Goal: Communication & Community: Answer question/provide support

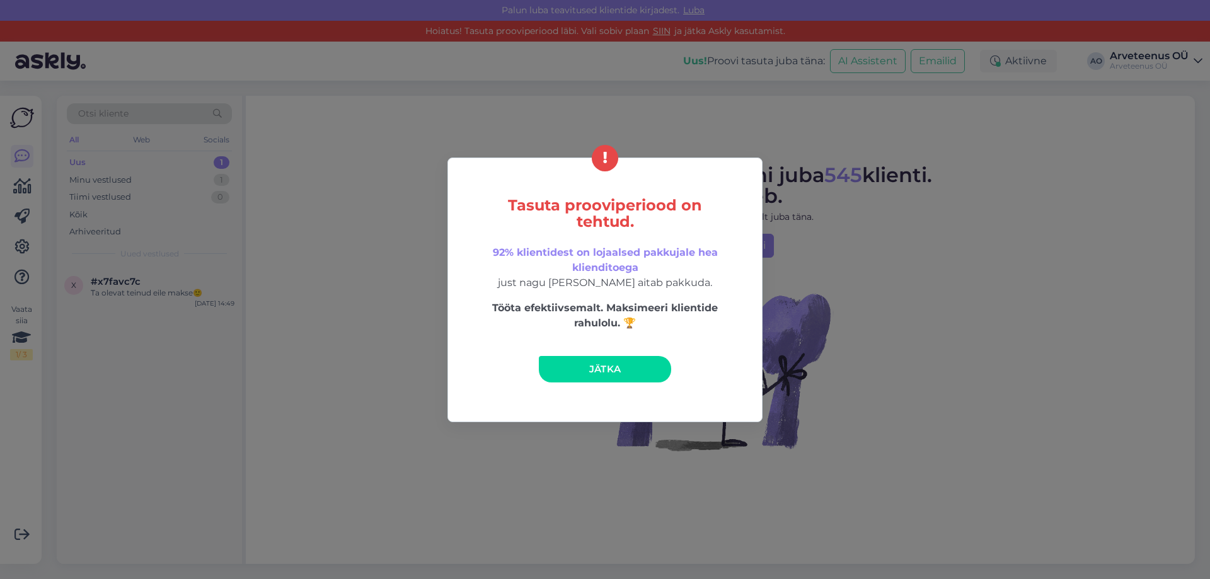
click at [603, 371] on span "Jätka" at bounding box center [605, 369] width 32 height 12
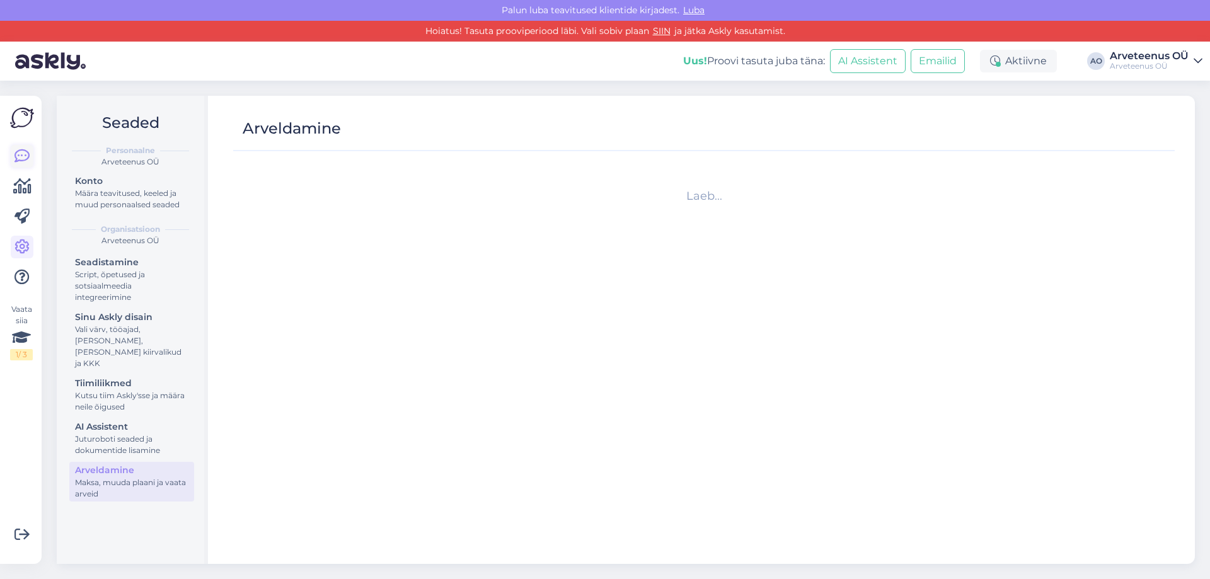
click at [23, 155] on icon at bounding box center [21, 156] width 15 height 15
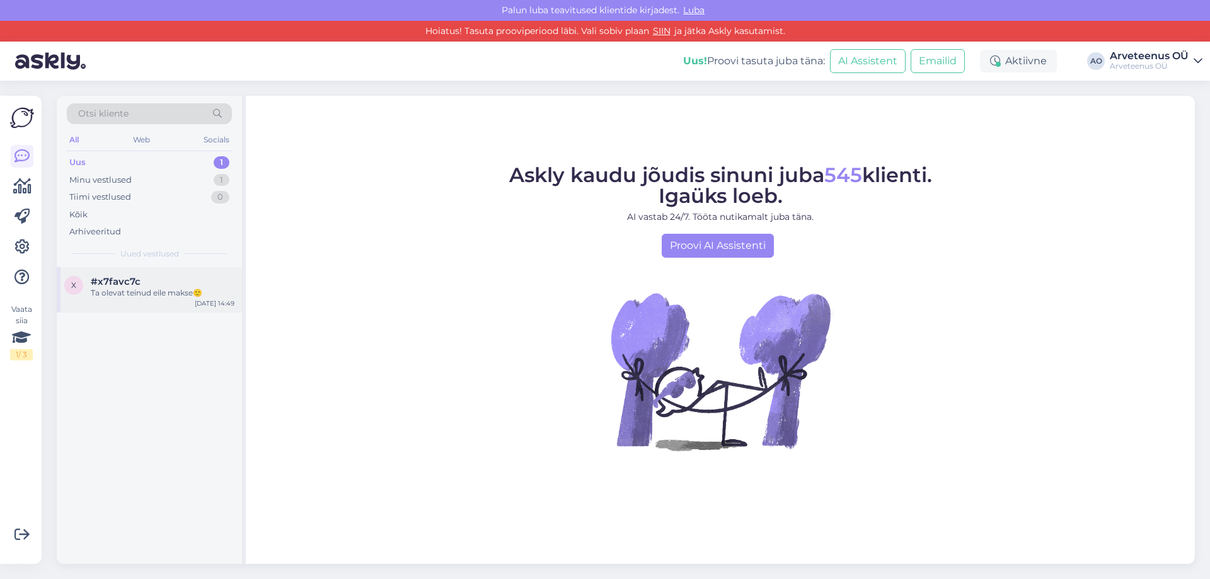
click at [120, 283] on span "#x7favc7c" at bounding box center [116, 281] width 50 height 11
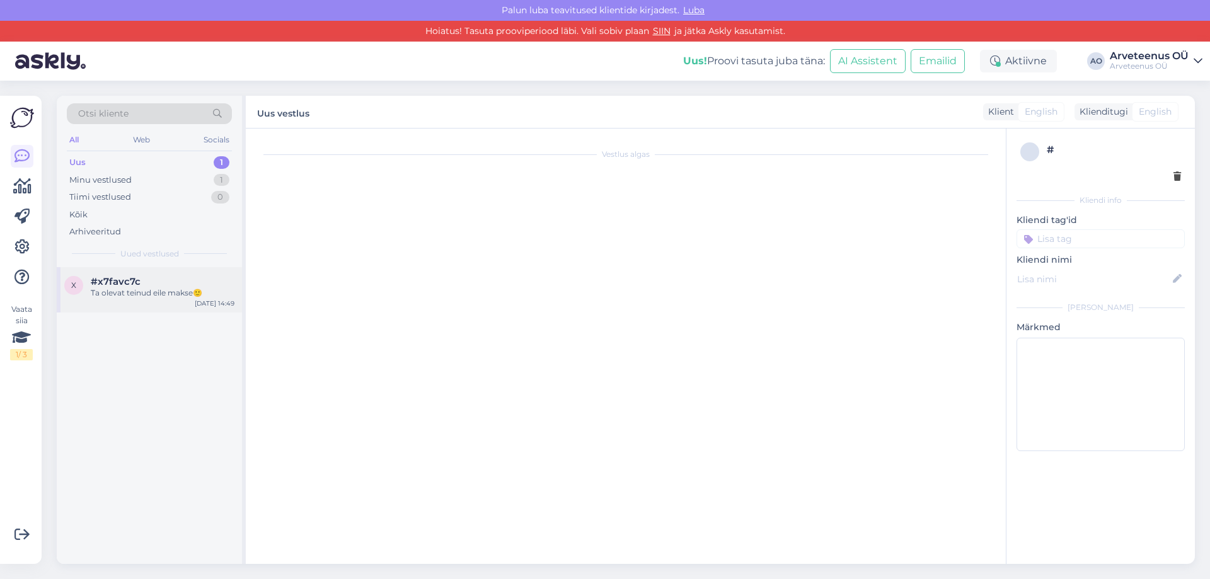
scroll to position [262, 0]
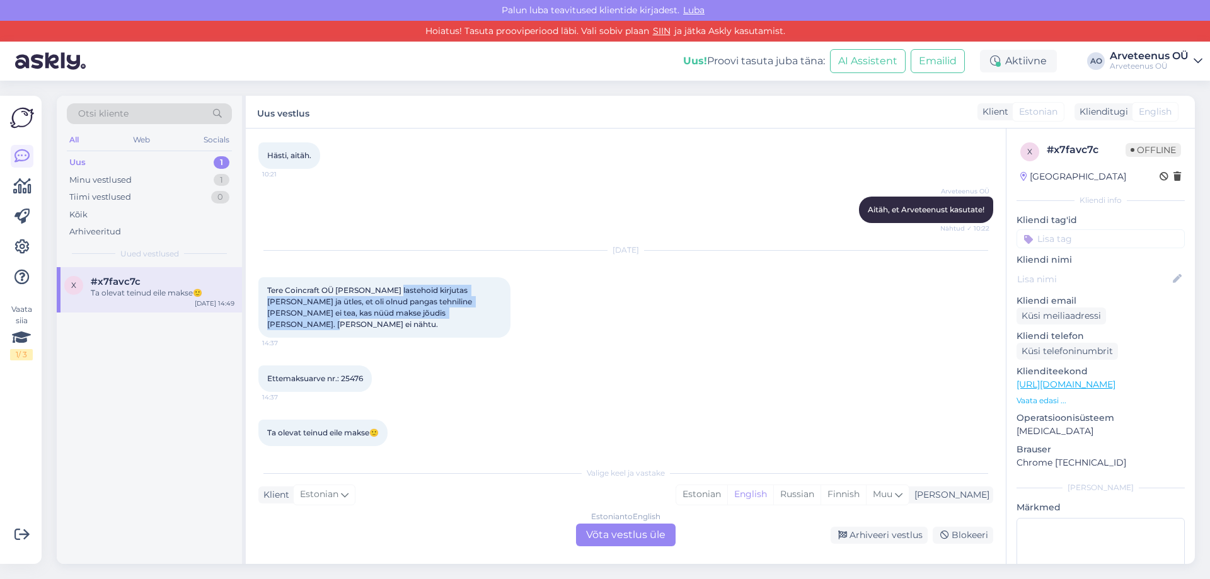
drag, startPoint x: 388, startPoint y: 290, endPoint x: 432, endPoint y: 309, distance: 48.0
click at [432, 309] on div "Tere Coincraft OÜ [PERSON_NAME] lastehoid kirjutas [PERSON_NAME] ja ütles, et o…" at bounding box center [384, 307] width 252 height 60
drag, startPoint x: 764, startPoint y: 495, endPoint x: 752, endPoint y: 505, distance: 15.7
click at [727, 495] on div "Estonian" at bounding box center [701, 494] width 51 height 19
click at [645, 537] on div "Estonian to Estonian Võta vestlus üle" at bounding box center [626, 535] width 100 height 23
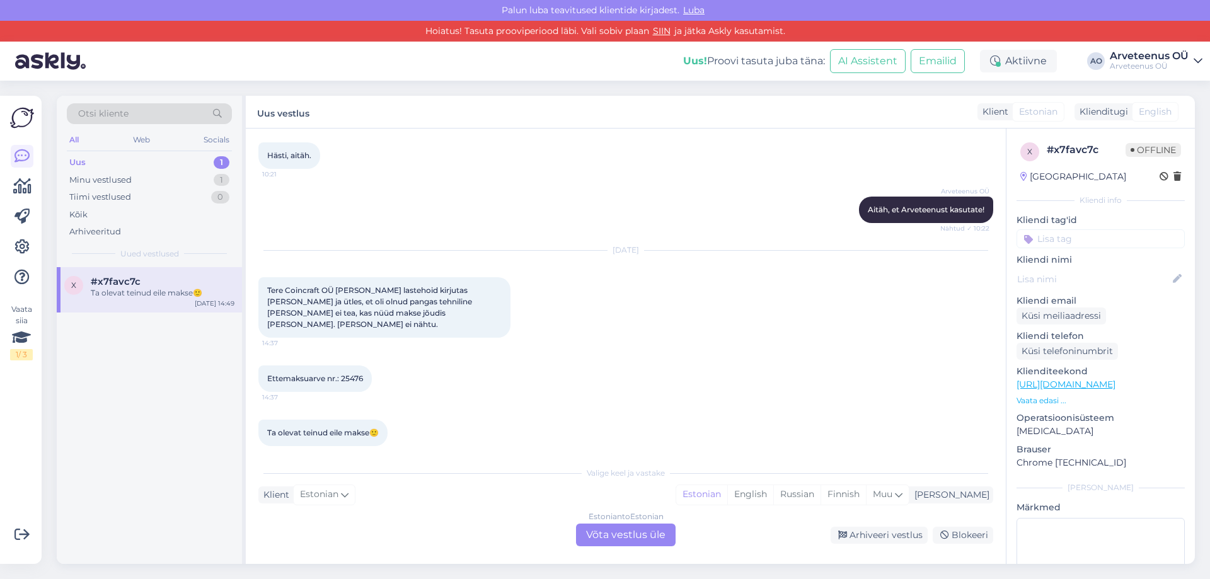
scroll to position [215, 0]
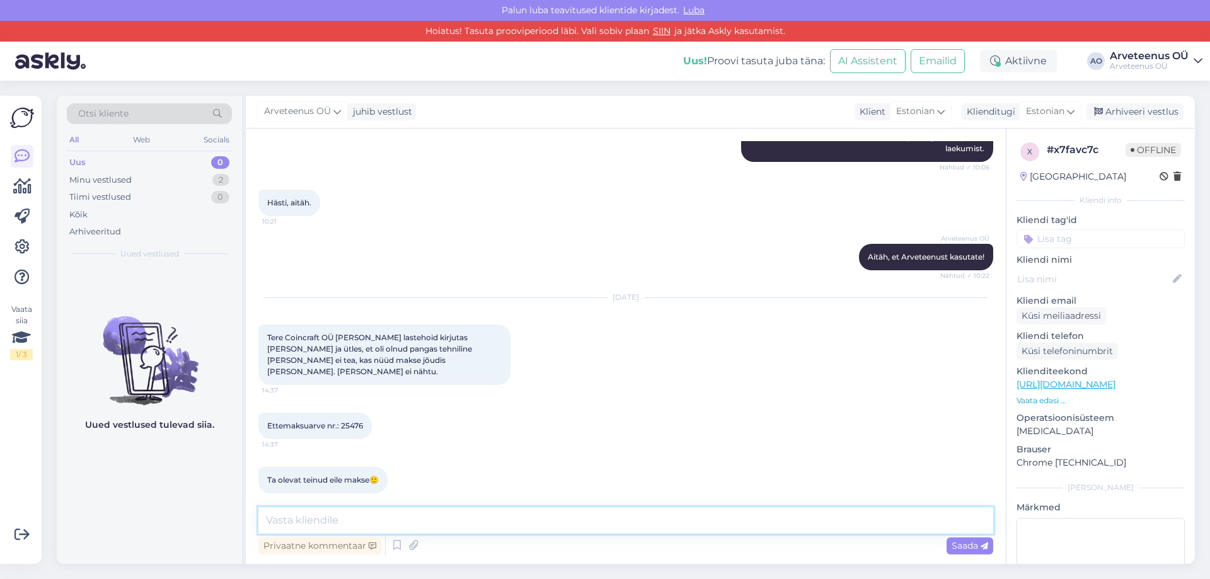
click at [409, 522] on textarea at bounding box center [625, 520] width 735 height 26
type textarea "Tere! Jah, Coincraftilt on tellimus 25476 laekunud."
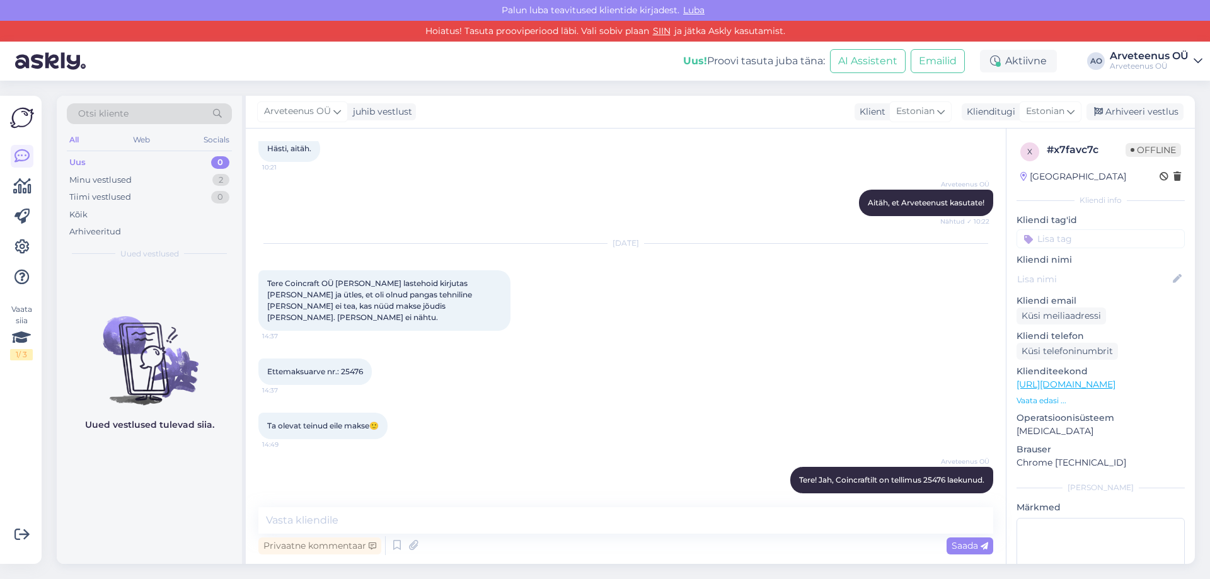
click at [200, 486] on div "Uued vestlused tulevad siia." at bounding box center [149, 415] width 185 height 297
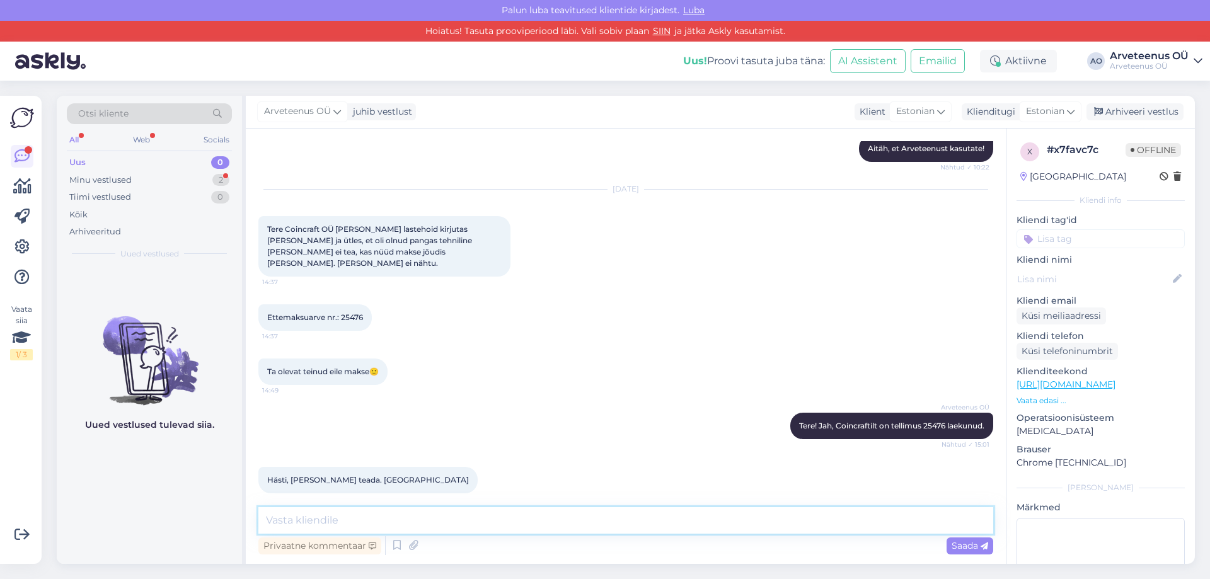
click at [338, 517] on textarea at bounding box center [625, 520] width 735 height 26
click at [217, 487] on div "Uued vestlused tulevad siia." at bounding box center [149, 415] width 185 height 297
click at [132, 177] on div "Minu vestlused 2" at bounding box center [149, 180] width 165 height 18
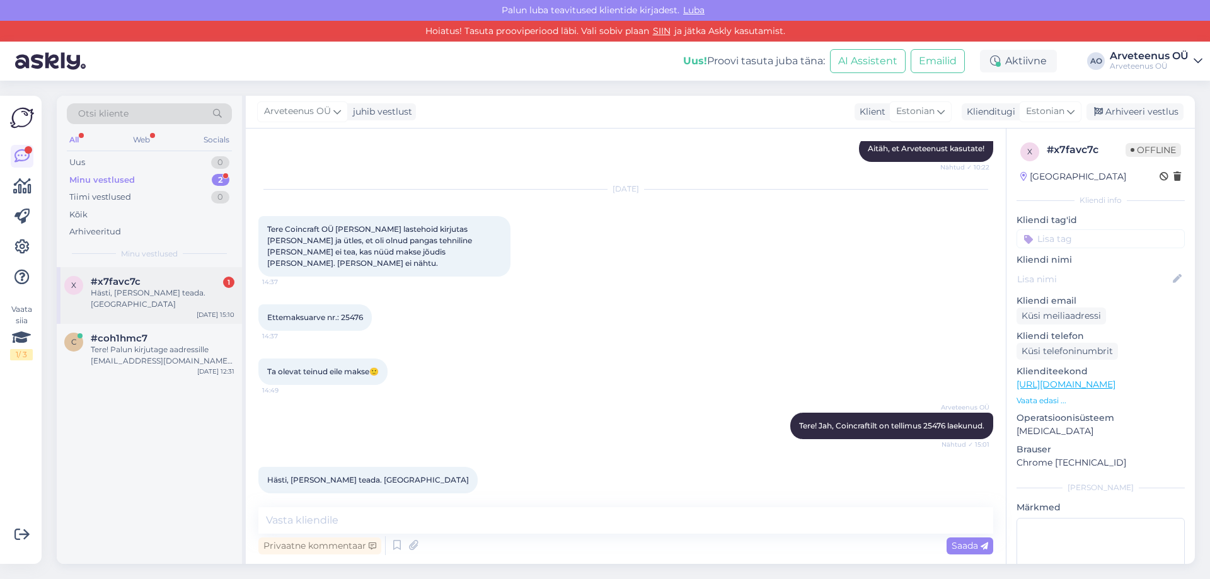
click at [139, 292] on div "Hästi, [PERSON_NAME] teada. [GEOGRAPHIC_DATA]" at bounding box center [163, 298] width 144 height 23
click at [299, 517] on textarea at bounding box center [625, 520] width 735 height 26
click at [208, 485] on div "x #x7favc7c Hästi, [PERSON_NAME] teada. Aitäh [DATE] 15:10 c #coh1hmc7 Tere! Pa…" at bounding box center [149, 415] width 185 height 297
click at [200, 501] on div "x #x7favc7c Hästi, [PERSON_NAME] teada. Aitäh [DATE] 15:10 c #coh1hmc7 Tere! Pa…" at bounding box center [149, 415] width 185 height 297
click at [147, 344] on div "Tere! Palun kirjutage aadressille [EMAIL_ADDRESS][DOMAIN_NAME] - andke [PERSON_…" at bounding box center [163, 355] width 144 height 23
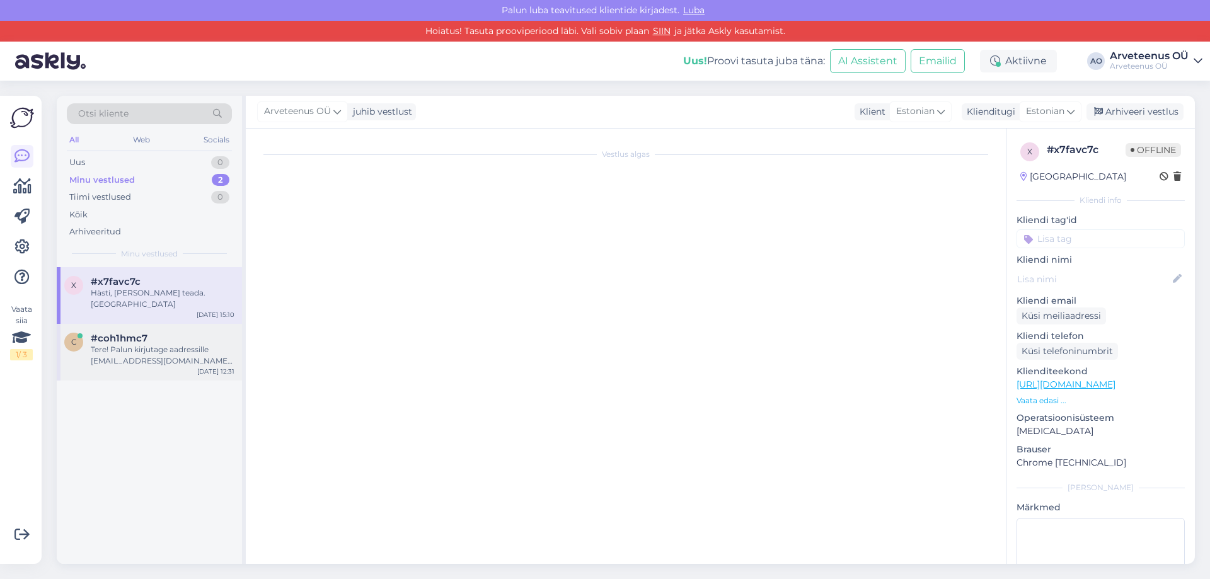
scroll to position [0, 0]
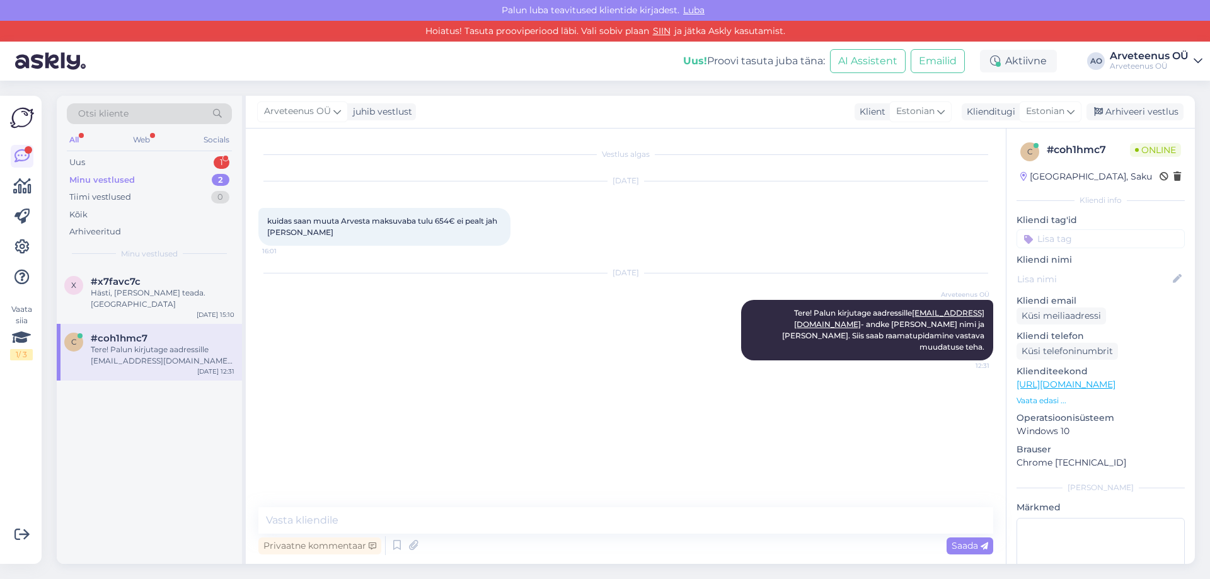
click at [138, 420] on div "x #x7favc7c Hästi, [PERSON_NAME] teada. Aitäh [DATE] 15:10 c #coh1hmc7 Tere! Pa…" at bounding box center [149, 415] width 185 height 297
click at [136, 304] on div "x #x7favc7c Hästi, [PERSON_NAME] teada. Aitäh [DATE] 15:10" at bounding box center [149, 295] width 185 height 57
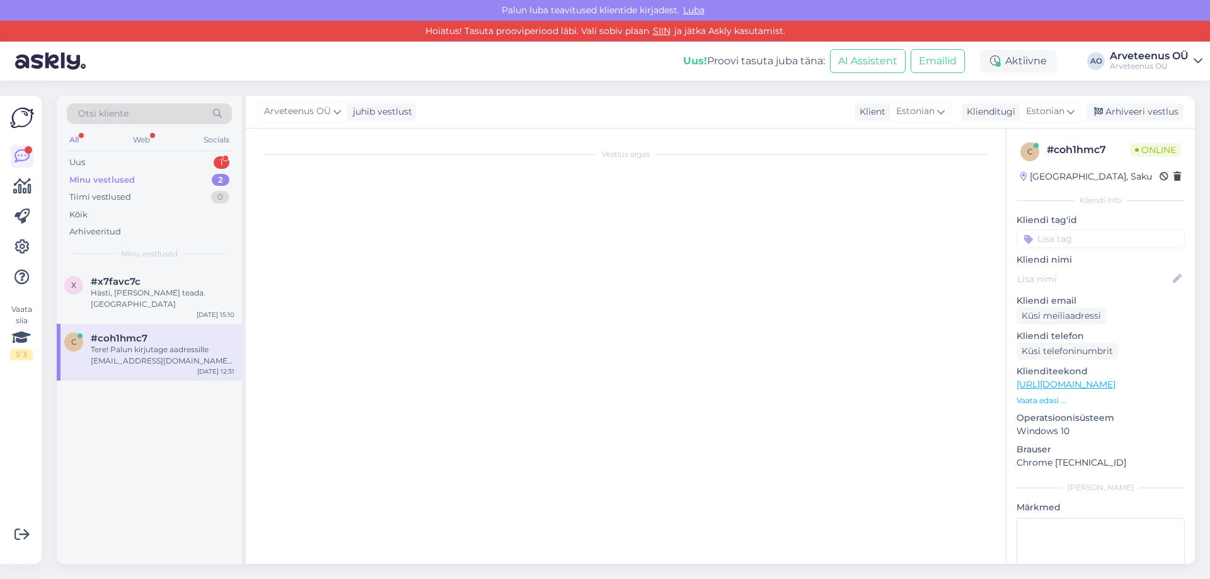
scroll to position [323, 0]
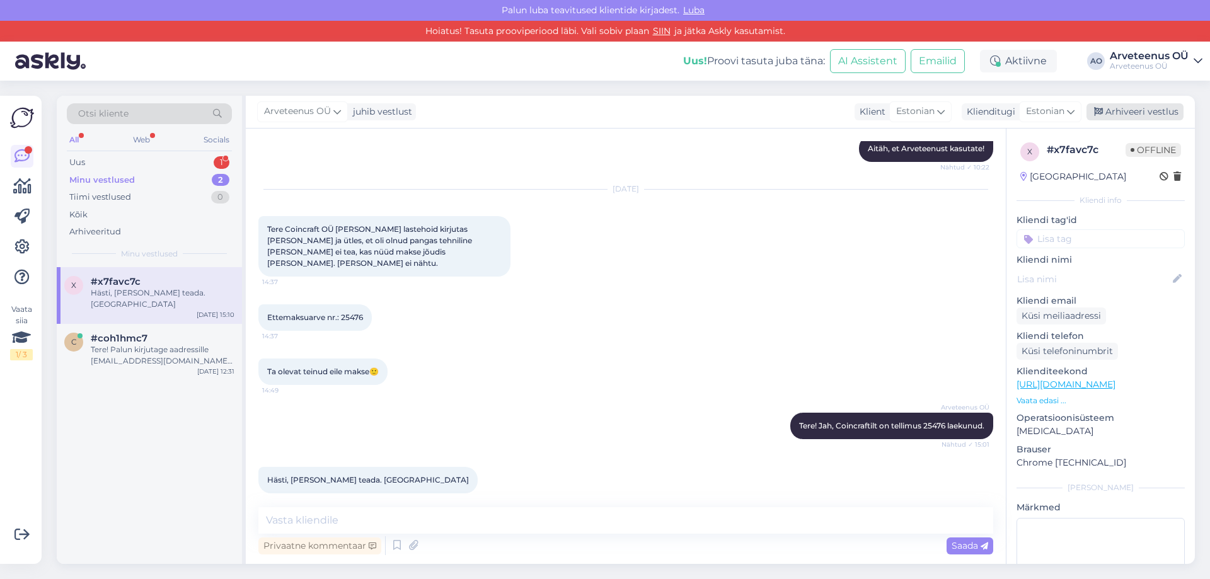
click at [1159, 115] on div "Arhiveeri vestlus" at bounding box center [1134, 111] width 97 height 17
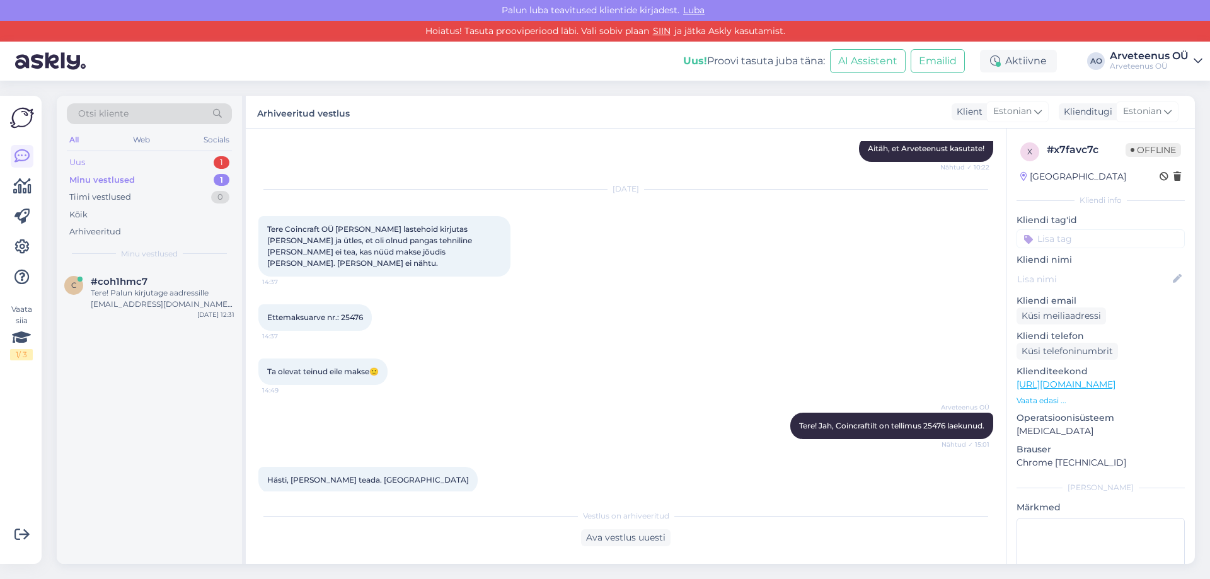
click at [114, 165] on div "Uus 1" at bounding box center [149, 163] width 165 height 18
click at [149, 290] on div "tere!panin maksuvaba tulu [PERSON_NAME] aga sooviks ümber muuta jah [PERSON_NAM…" at bounding box center [163, 298] width 144 height 23
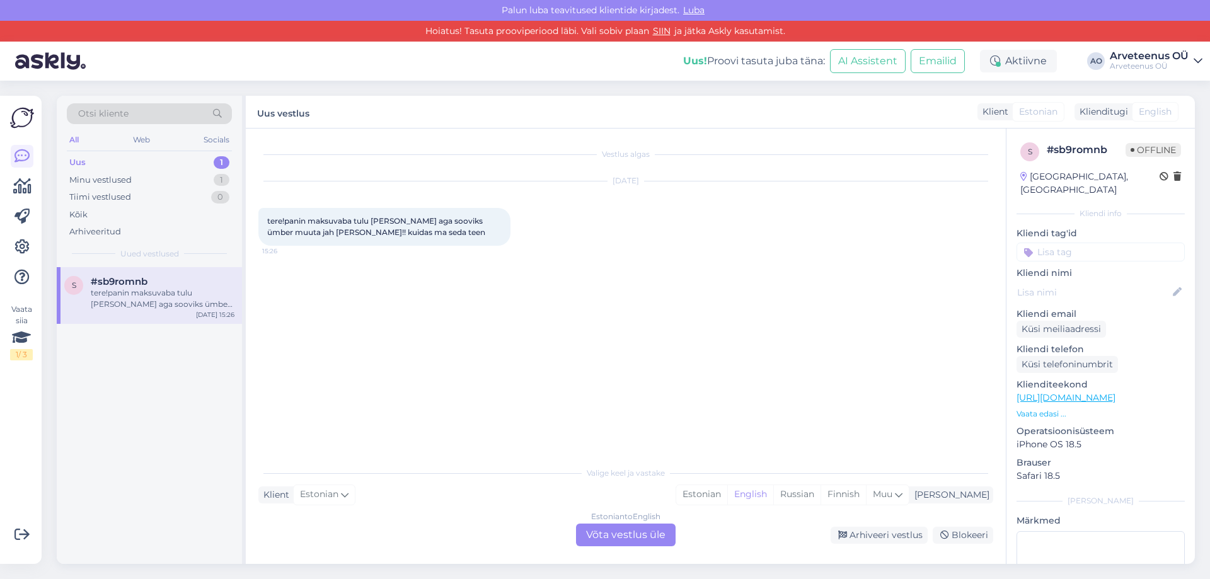
click at [393, 515] on div "Valige [PERSON_NAME] vastake Klient Estonian Mina Estonian English Russian Finn…" at bounding box center [625, 503] width 735 height 86
click at [727, 488] on div "Estonian" at bounding box center [701, 494] width 51 height 19
click at [631, 536] on div "Estonian to Estonian Võta vestlus üle" at bounding box center [626, 535] width 100 height 23
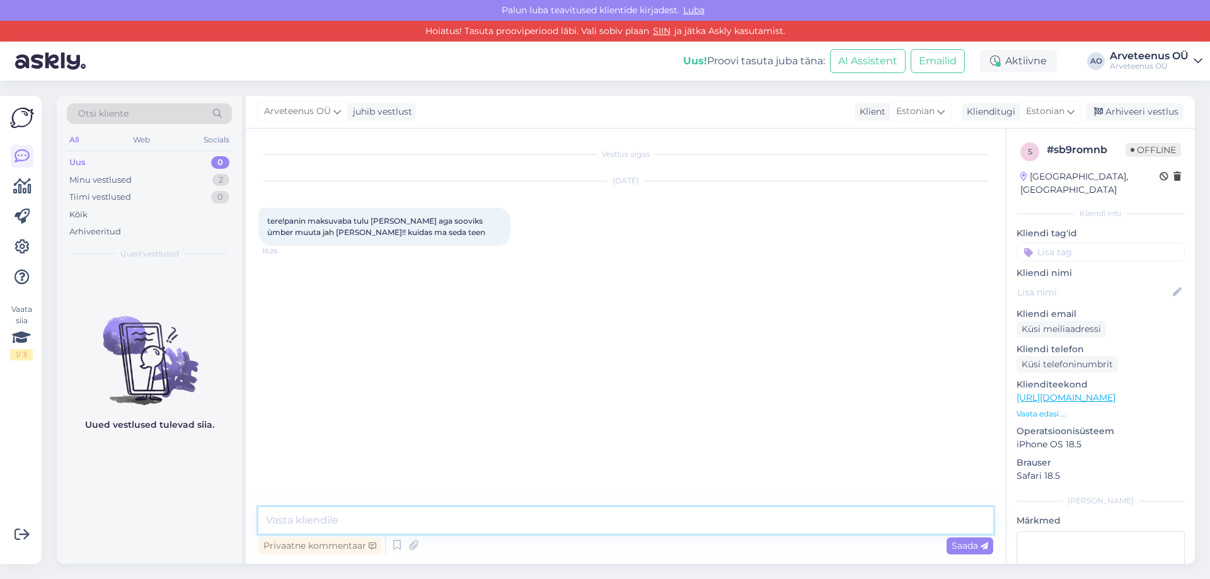
click at [477, 526] on textarea at bounding box center [625, 520] width 735 height 26
type textarea "Tere!"
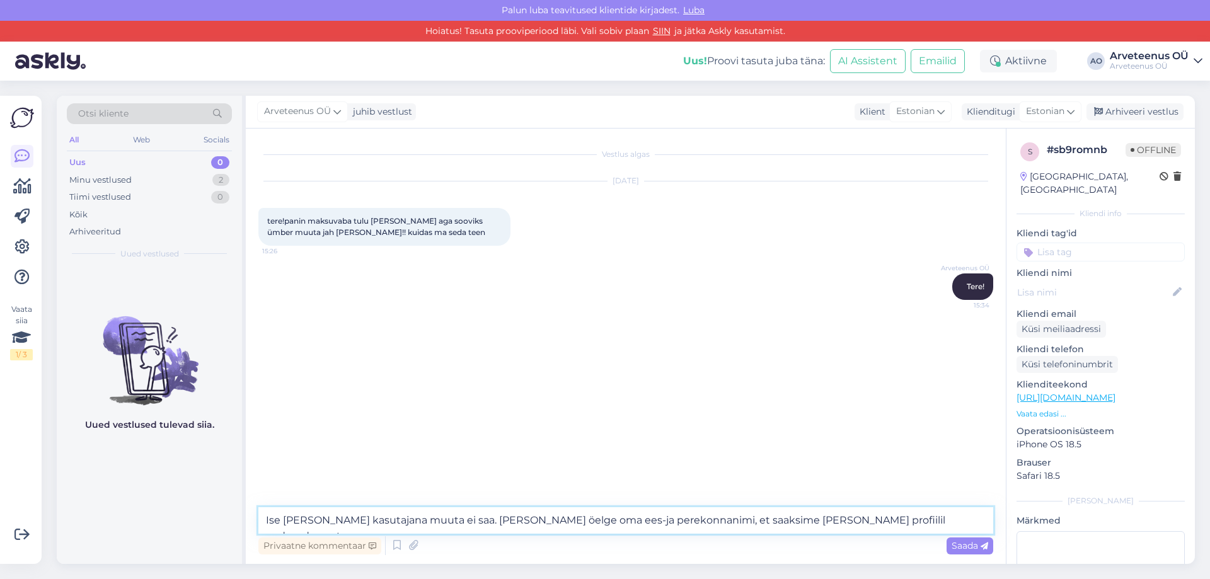
type textarea "Ise [PERSON_NAME] kasutajana muuta ei saa. [PERSON_NAME] öelge oma ees-ja perek…"
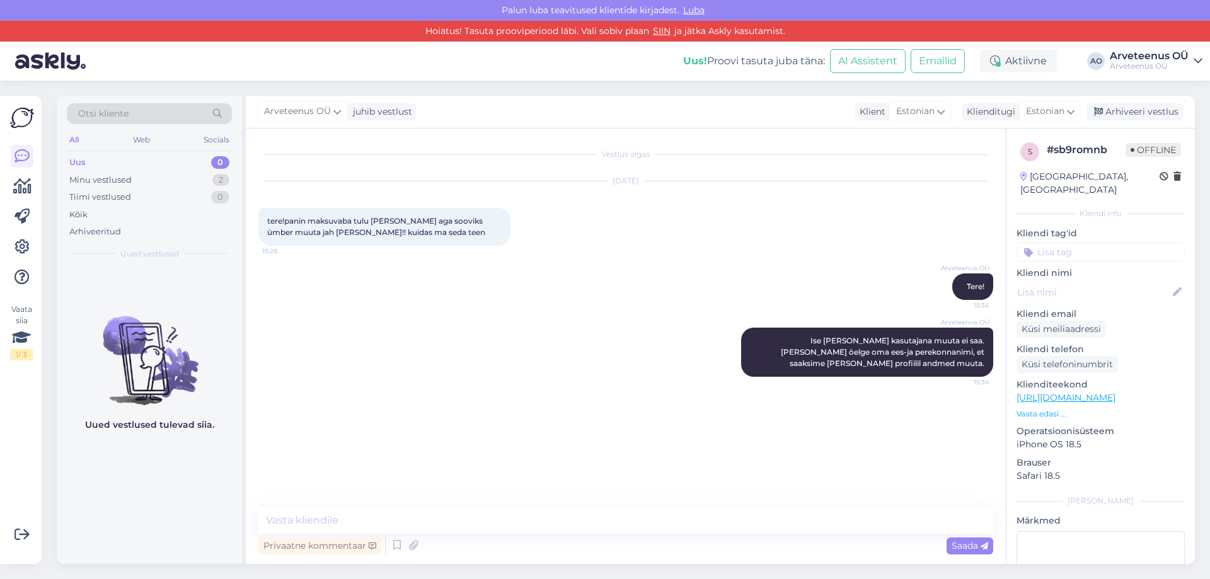
click at [162, 493] on div "Uued vestlused tulevad siia." at bounding box center [149, 415] width 185 height 297
click at [139, 488] on div "Uued vestlused tulevad siia." at bounding box center [149, 415] width 185 height 297
click at [389, 50] on div "Uus! Proovi tasuta [PERSON_NAME]: AI Assistent Emailid Aktiivne AO Arveteenus O…" at bounding box center [605, 61] width 1210 height 39
click at [210, 335] on img at bounding box center [149, 350] width 185 height 113
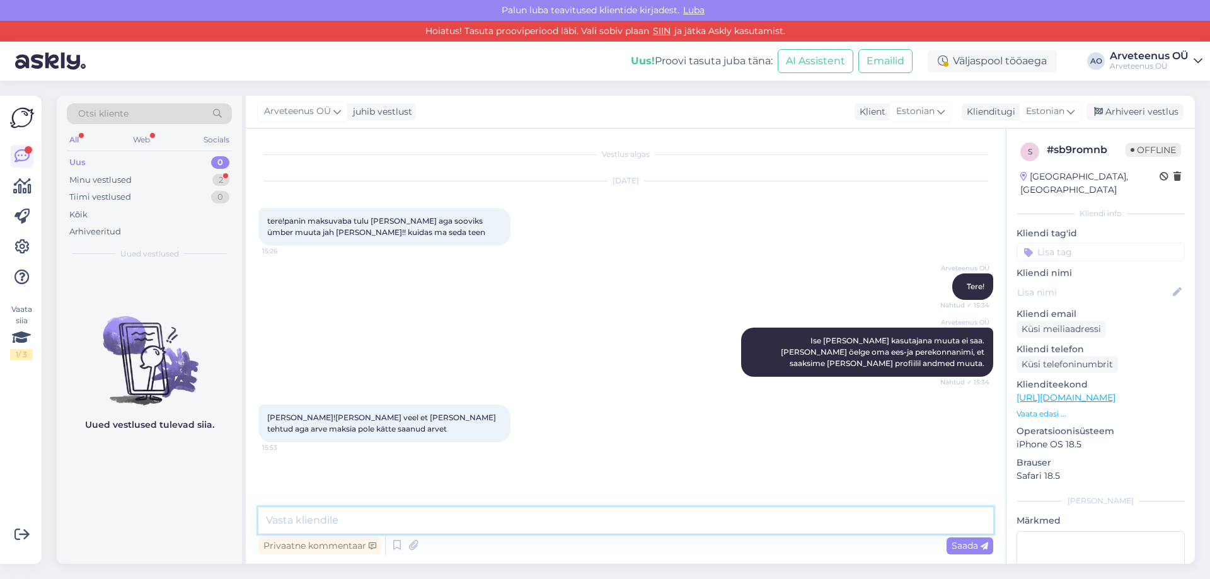
click at [437, 527] on textarea at bounding box center [625, 520] width 735 height 26
type textarea "Maksuvaba tulu info on muudetud jah [PERSON_NAME]."
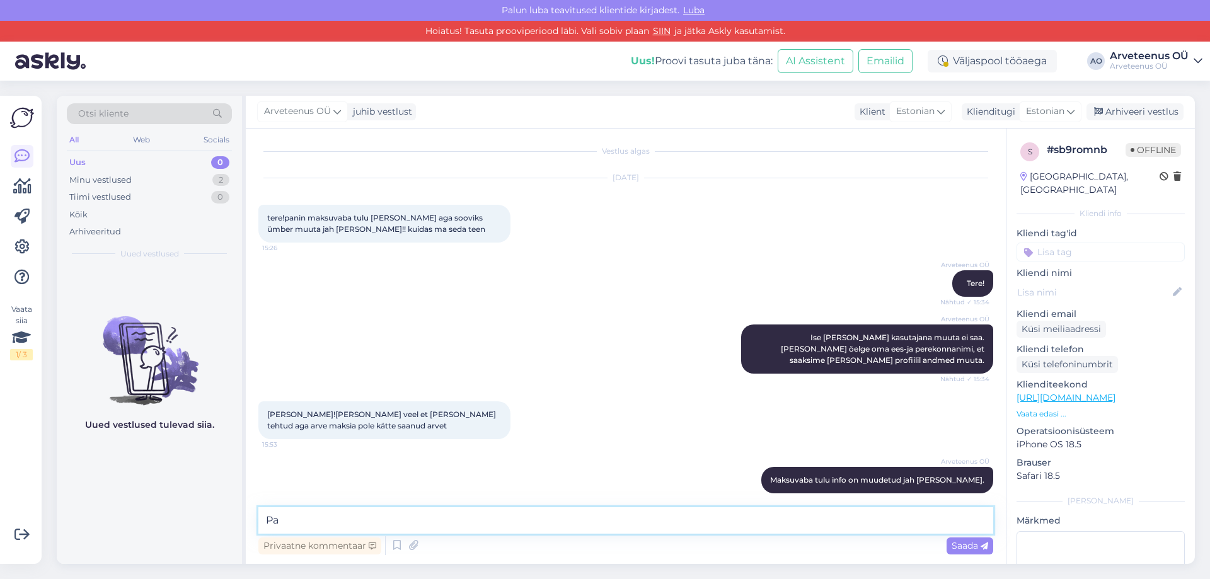
type textarea "P"
click at [526, 525] on textarea "Teie pangakonto andmed on puudulikud, kui" at bounding box center [625, 520] width 735 height 26
drag, startPoint x: 512, startPoint y: 524, endPoint x: 481, endPoint y: 528, distance: 31.1
click at [481, 528] on textarea "Teie pangakonto andmed on puudulikud, kui" at bounding box center [625, 520] width 735 height 26
type textarea "Teie pangakonto andmed on puudulikud, palun andke teada, mis on korrektne IBAN"
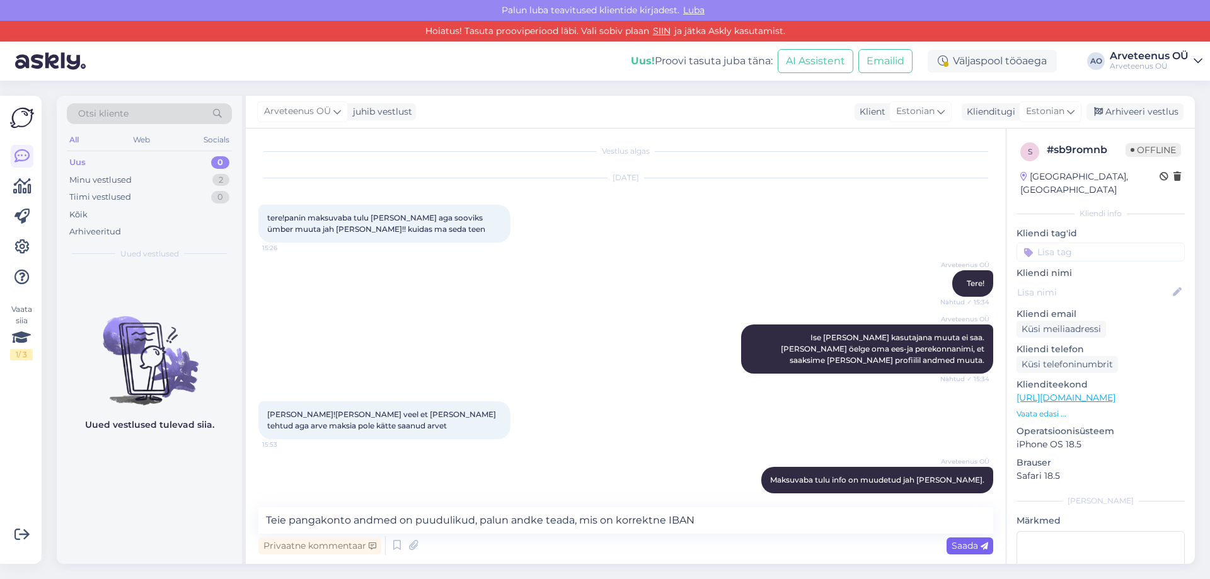
click at [962, 548] on span "Saada" at bounding box center [969, 545] width 37 height 11
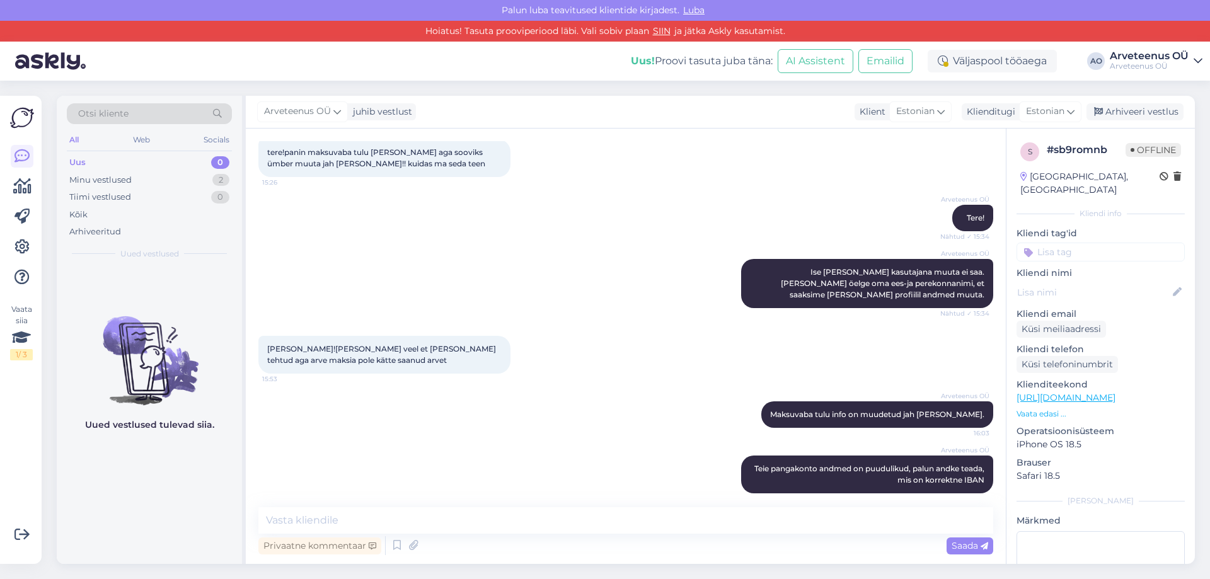
click at [189, 495] on div "Uued vestlused tulevad siia." at bounding box center [149, 415] width 185 height 297
click at [440, 517] on textarea at bounding box center [625, 520] width 735 height 26
paste textarea "Mõnikord juhtub, et [PERSON_NAME] poolt saadetud arved lähevad kliendi postkast…"
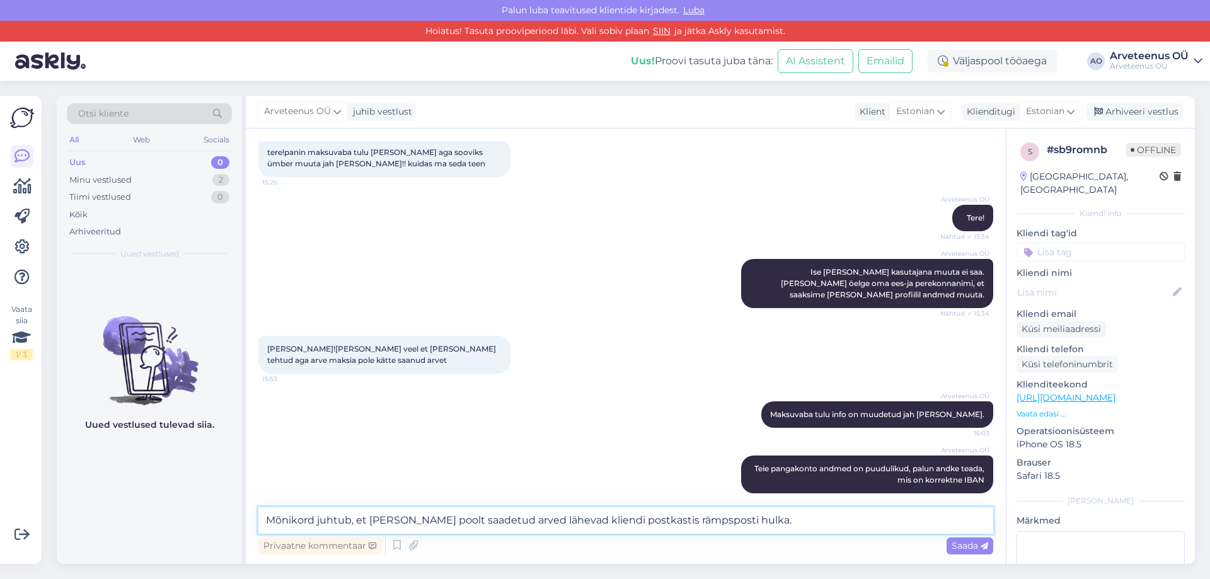
click at [810, 525] on textarea "Mõnikord juhtub, et [PERSON_NAME] poolt saadetud arved lähevad kliendi postkast…" at bounding box center [625, 520] width 735 height 26
paste textarea "Arve saab alati kontol ka ise alla laadida [PERSON_NAME] oma kontaktisikule kli…"
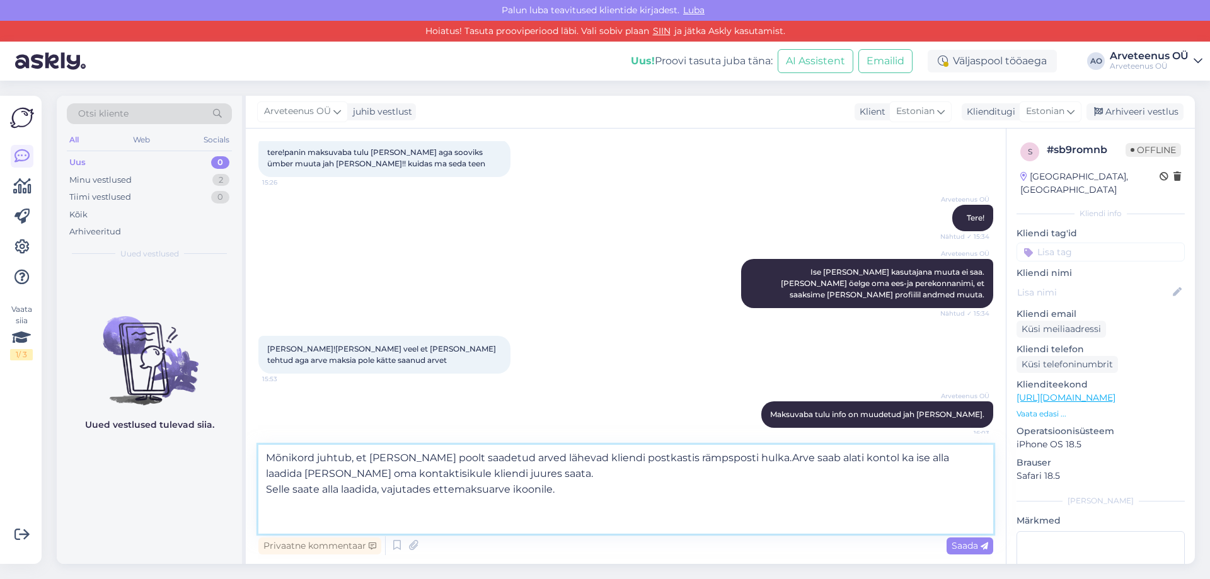
click at [766, 460] on textarea "Mõnikord juhtub, et [PERSON_NAME] poolt saadetud arved lähevad kliendi postkast…" at bounding box center [625, 489] width 735 height 89
click at [585, 490] on textarea "Mõnikord juhtub, et [PERSON_NAME] poolt saadetud arved lähevad kliendi postkast…" at bounding box center [625, 489] width 735 height 89
click at [411, 548] on icon at bounding box center [414, 545] width 18 height 19
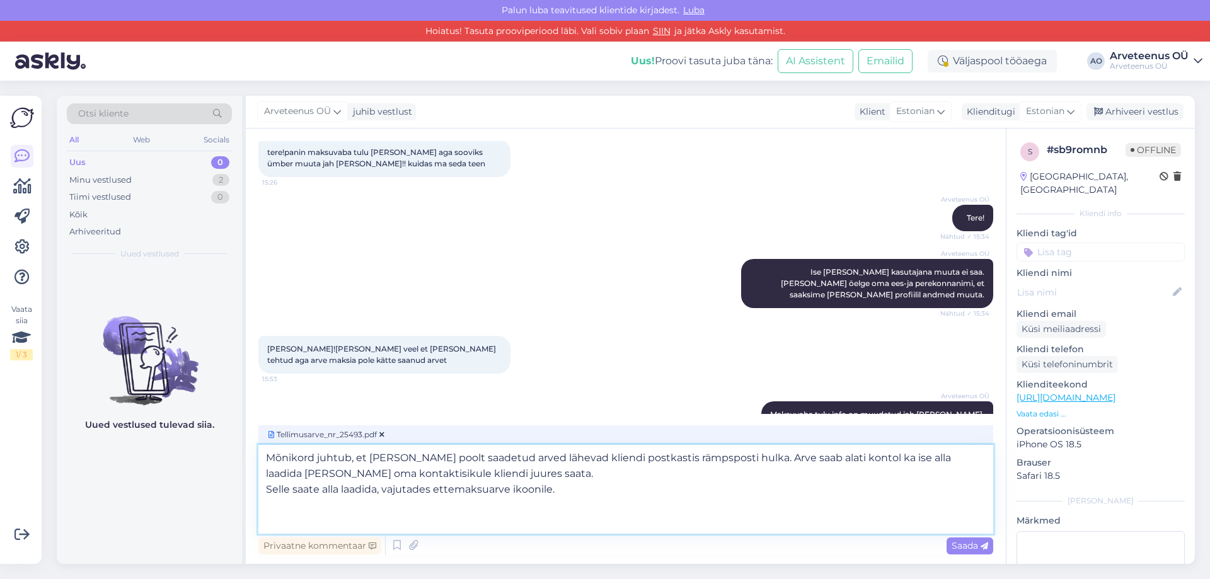
click at [589, 489] on textarea "Mõnikord juhtub, et [PERSON_NAME] poolt saadetud arved lähevad kliendi postkast…" at bounding box center [625, 489] width 735 height 89
drag, startPoint x: 766, startPoint y: 495, endPoint x: 561, endPoint y: 495, distance: 204.2
click at [561, 491] on textarea "Mõnikord juhtub, et [PERSON_NAME] poolt saadetud arved lähevad kliendi postkast…" at bounding box center [625, 489] width 735 height 89
type textarea "Mõnikord juhtub, et [PERSON_NAME] poolt saadetud arved lähevad kliendi postkast…"
click at [975, 548] on span "Saada" at bounding box center [969, 545] width 37 height 11
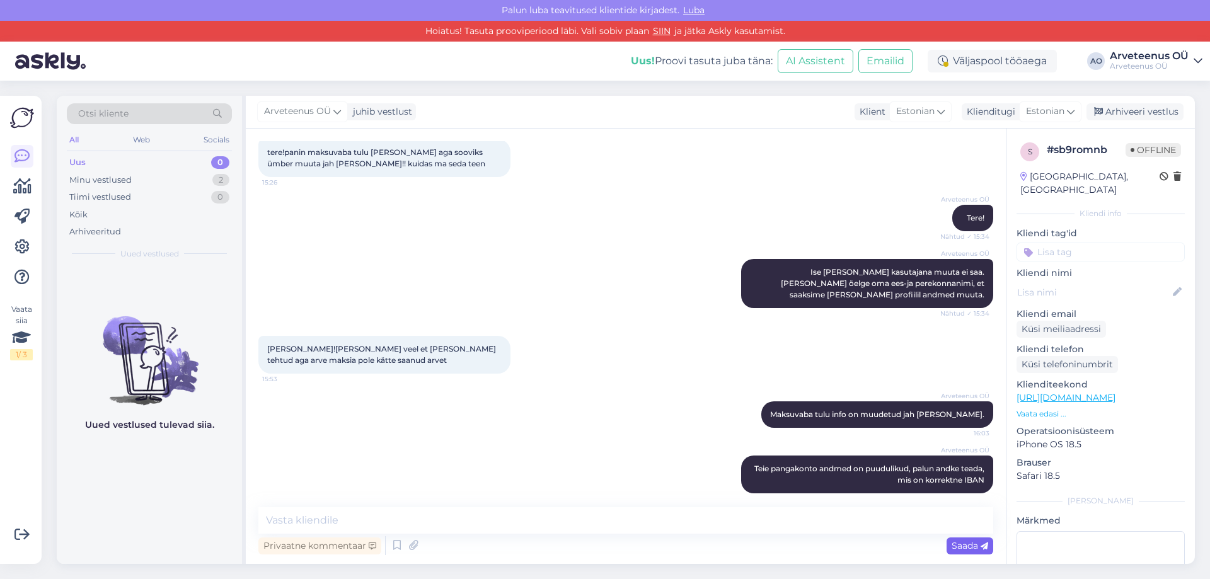
scroll to position [234, 0]
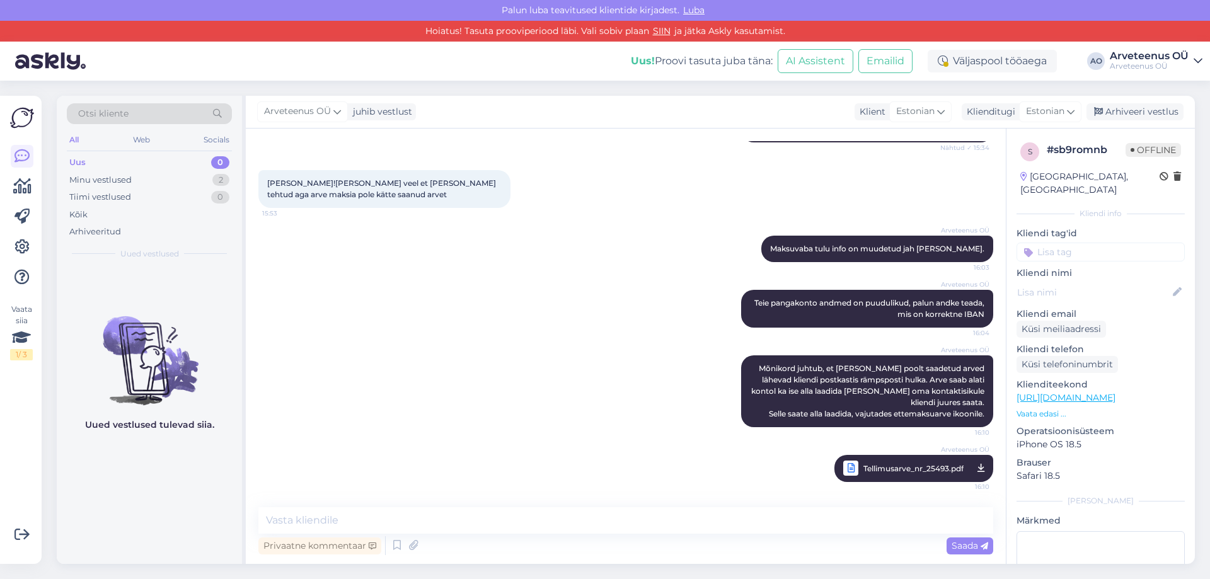
click at [196, 526] on div "Uued vestlused tulevad siia." at bounding box center [149, 415] width 185 height 297
